Goal: Check status: Check status

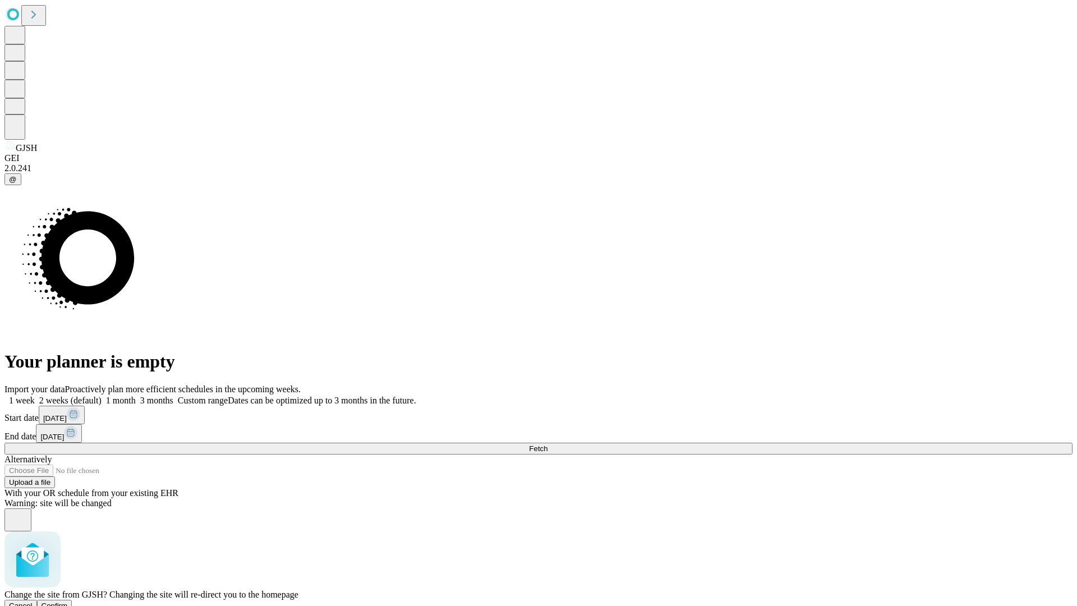
click at [68, 601] on span "Confirm" at bounding box center [55, 605] width 26 height 8
click at [35, 395] on label "1 week" at bounding box center [19, 400] width 30 height 10
click at [548, 444] on span "Fetch" at bounding box center [538, 448] width 19 height 8
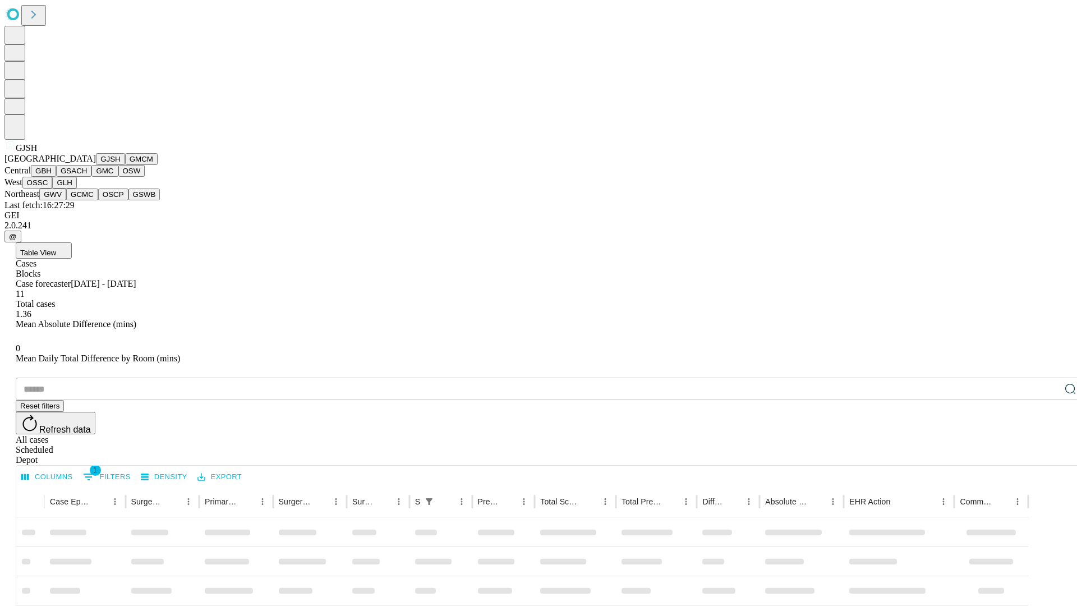
click at [125, 165] on button "GMCM" at bounding box center [141, 159] width 33 height 12
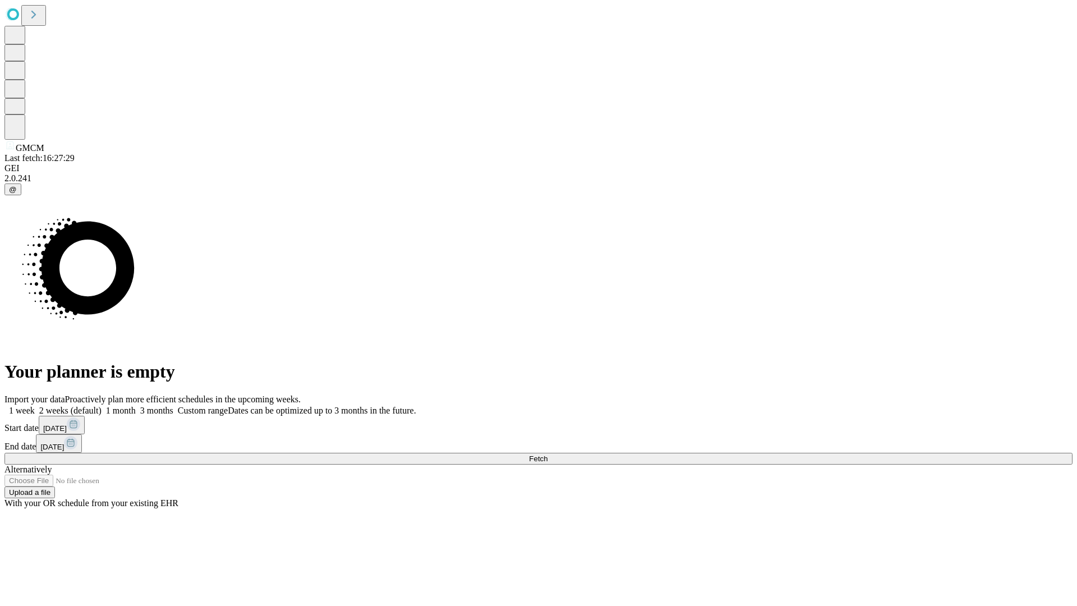
click at [35, 406] on label "1 week" at bounding box center [19, 411] width 30 height 10
click at [548, 454] on span "Fetch" at bounding box center [538, 458] width 19 height 8
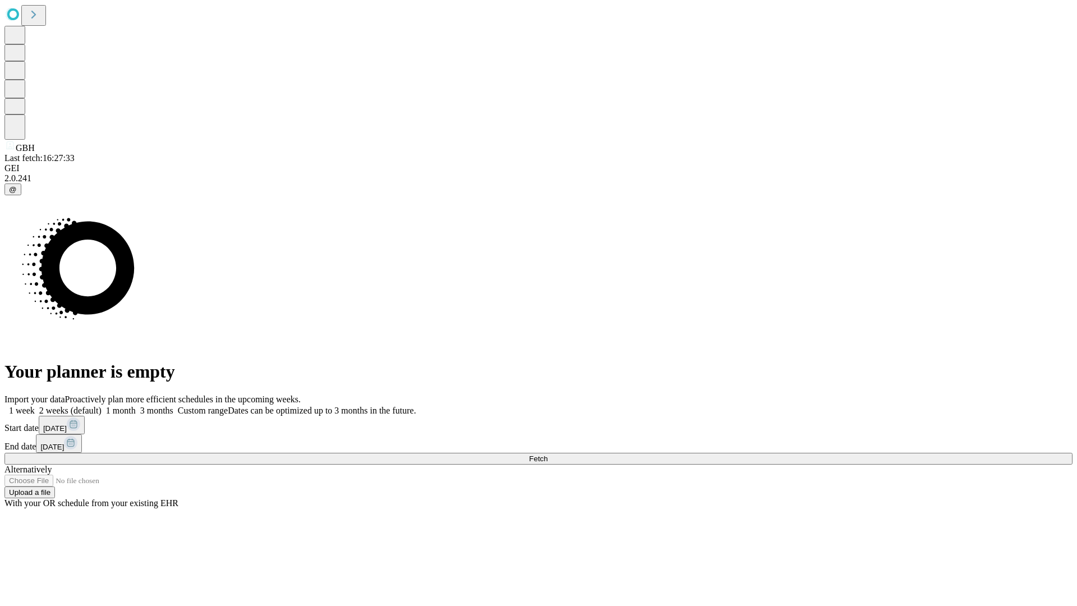
click at [35, 406] on label "1 week" at bounding box center [19, 411] width 30 height 10
click at [548, 454] on span "Fetch" at bounding box center [538, 458] width 19 height 8
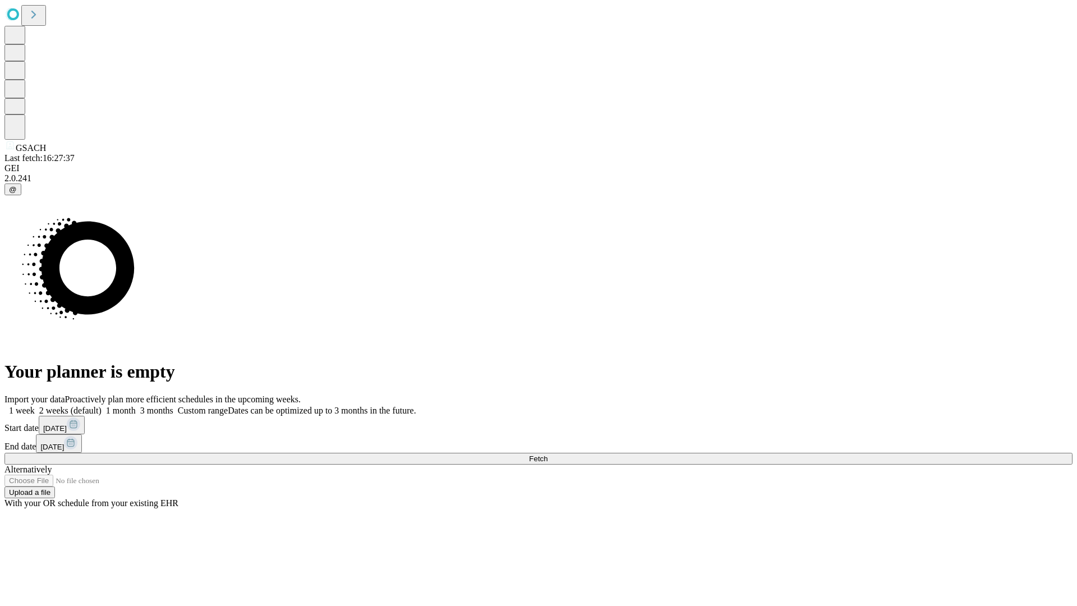
click at [35, 406] on label "1 week" at bounding box center [19, 411] width 30 height 10
click at [548, 454] on span "Fetch" at bounding box center [538, 458] width 19 height 8
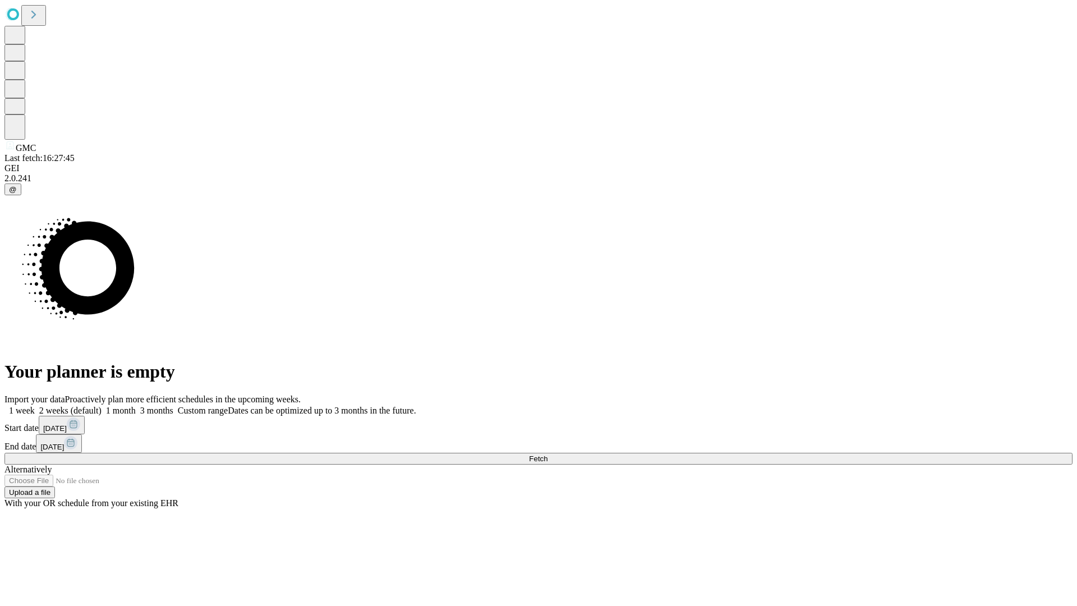
click at [35, 406] on label "1 week" at bounding box center [19, 411] width 30 height 10
click at [548, 454] on span "Fetch" at bounding box center [538, 458] width 19 height 8
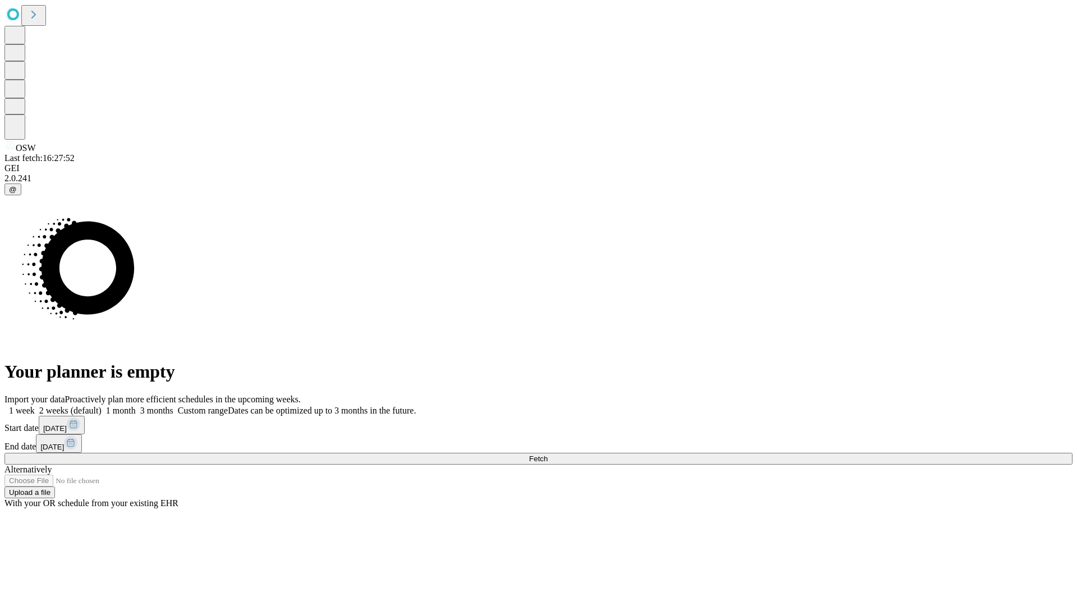
click at [35, 406] on label "1 week" at bounding box center [19, 411] width 30 height 10
click at [548, 454] on span "Fetch" at bounding box center [538, 458] width 19 height 8
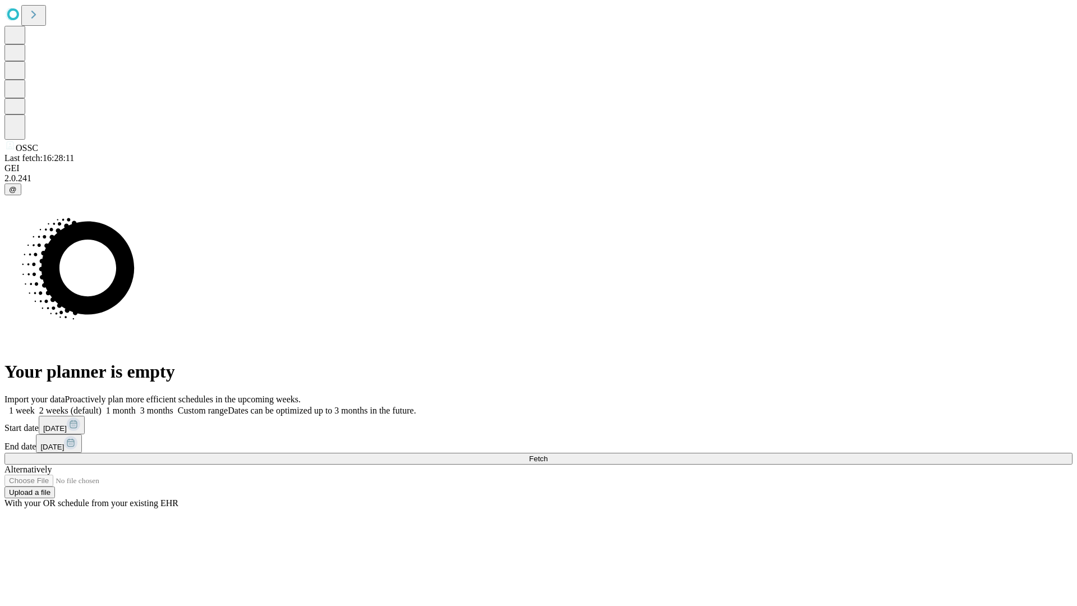
click at [35, 406] on label "1 week" at bounding box center [19, 411] width 30 height 10
click at [548, 454] on span "Fetch" at bounding box center [538, 458] width 19 height 8
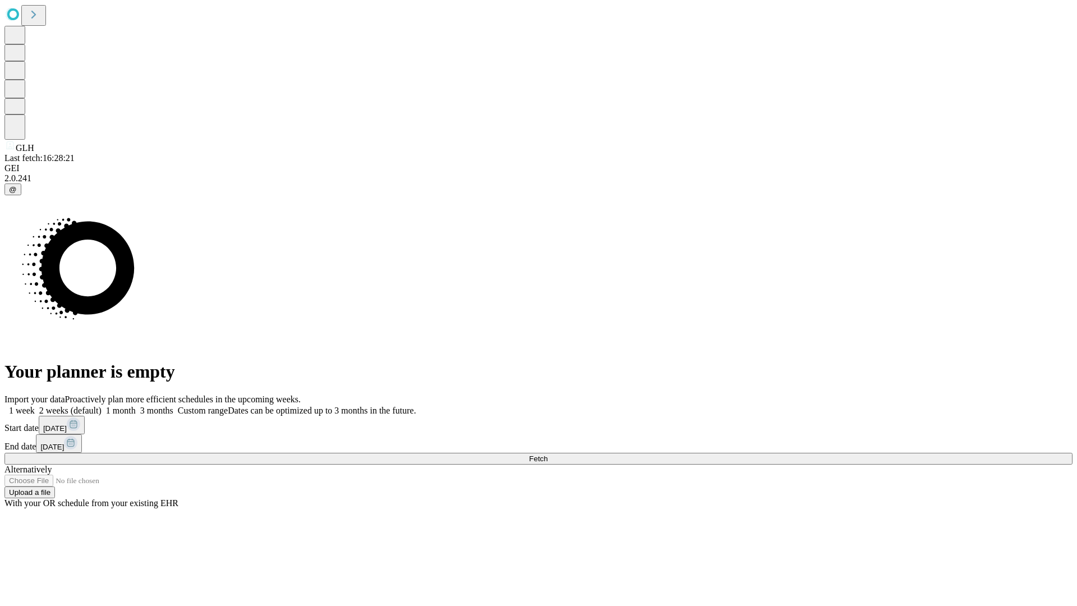
click at [548, 454] on span "Fetch" at bounding box center [538, 458] width 19 height 8
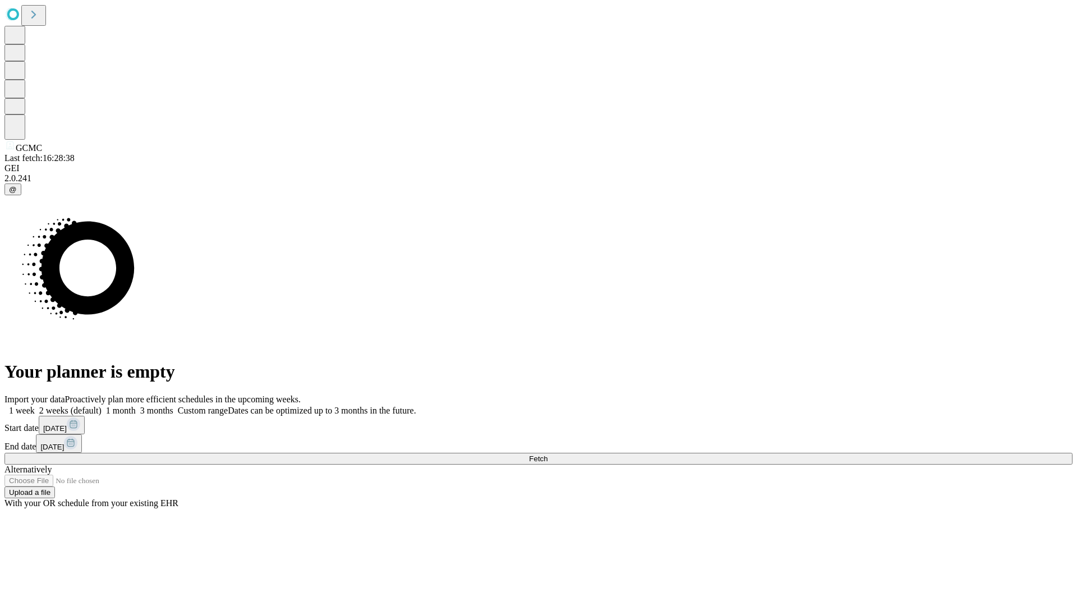
click at [35, 406] on label "1 week" at bounding box center [19, 411] width 30 height 10
click at [548, 454] on span "Fetch" at bounding box center [538, 458] width 19 height 8
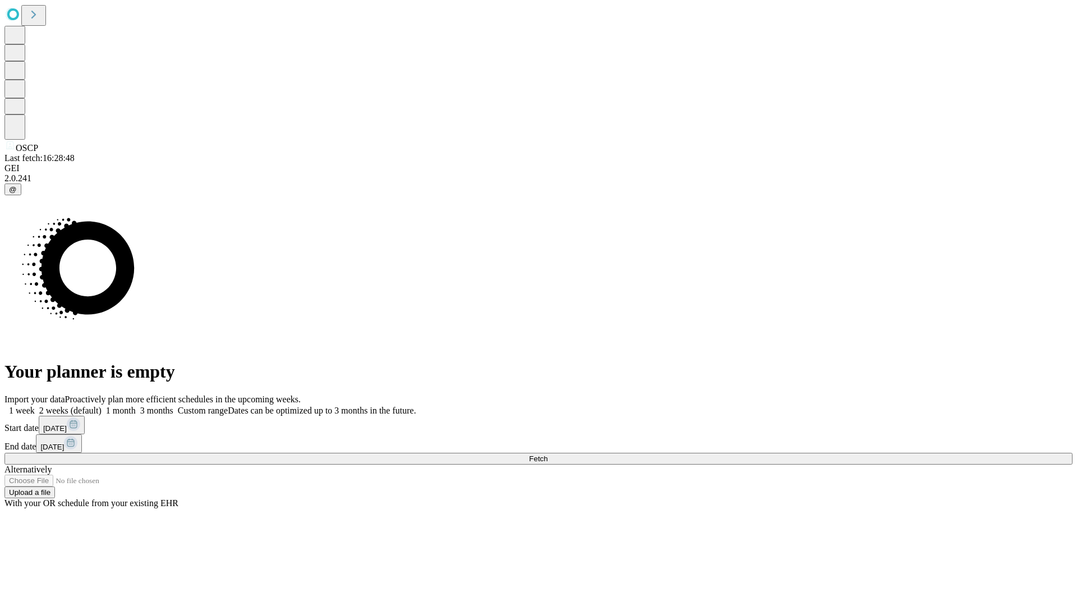
click at [548, 454] on span "Fetch" at bounding box center [538, 458] width 19 height 8
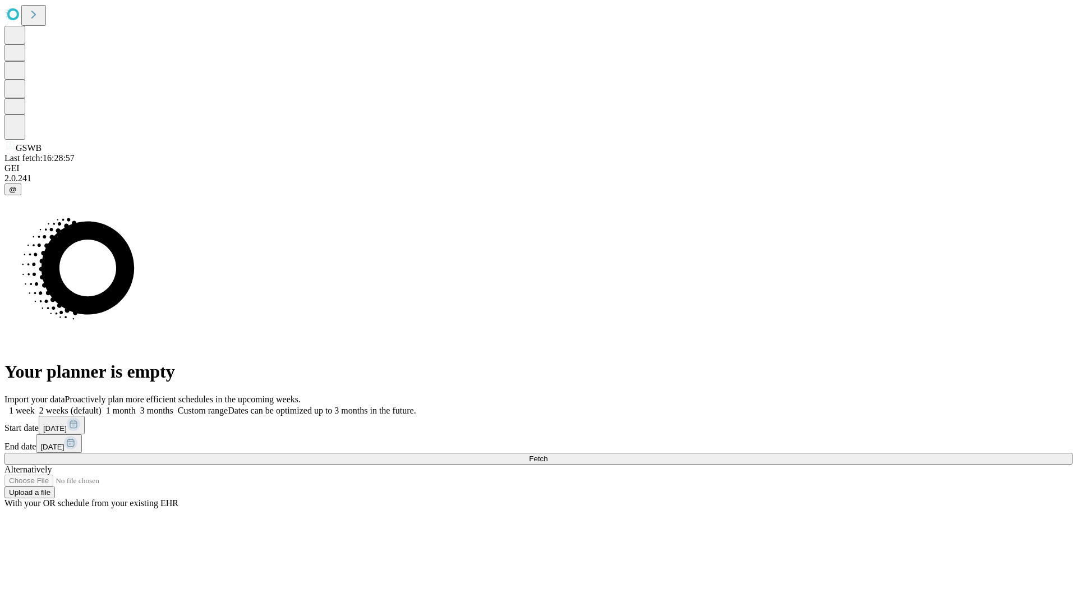
click at [548, 454] on span "Fetch" at bounding box center [538, 458] width 19 height 8
